Goal: Information Seeking & Learning: Learn about a topic

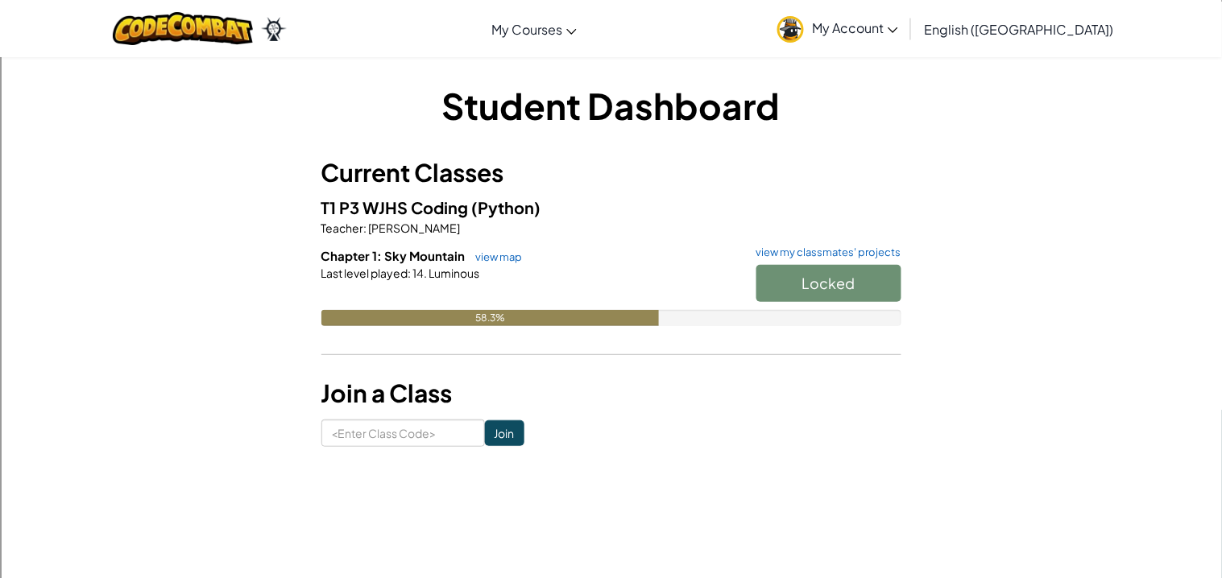
click at [785, 214] on h5 "T1 P3 WJHS Coding (Python)" at bounding box center [611, 207] width 580 height 25
click at [538, 290] on div at bounding box center [611, 295] width 580 height 29
click at [499, 251] on link "view map" at bounding box center [495, 256] width 55 height 13
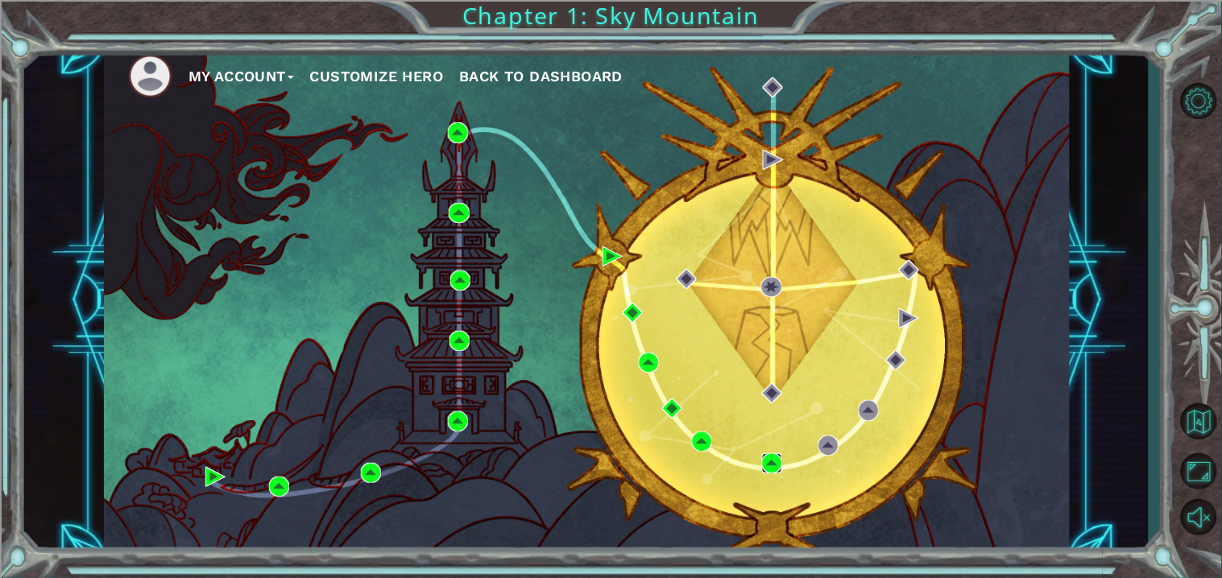
click at [767, 470] on img at bounding box center [772, 463] width 20 height 20
